Goal: Obtain resource: Obtain resource

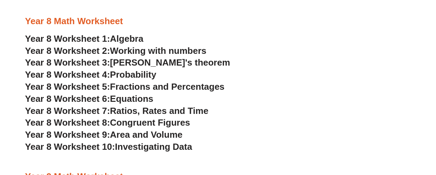
scroll to position [2019, 0]
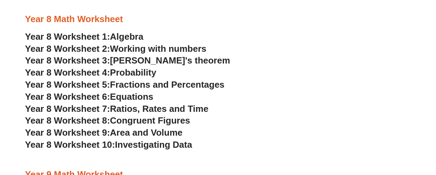
click at [119, 33] on span "Algebra" at bounding box center [126, 36] width 33 height 10
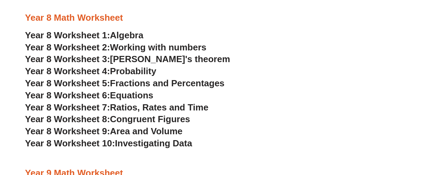
scroll to position [2019, 0]
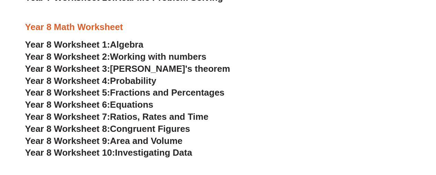
scroll to position [2035, 0]
click at [132, 43] on span "Algebra" at bounding box center [126, 45] width 33 height 10
